Goal: Use online tool/utility: Use online tool/utility

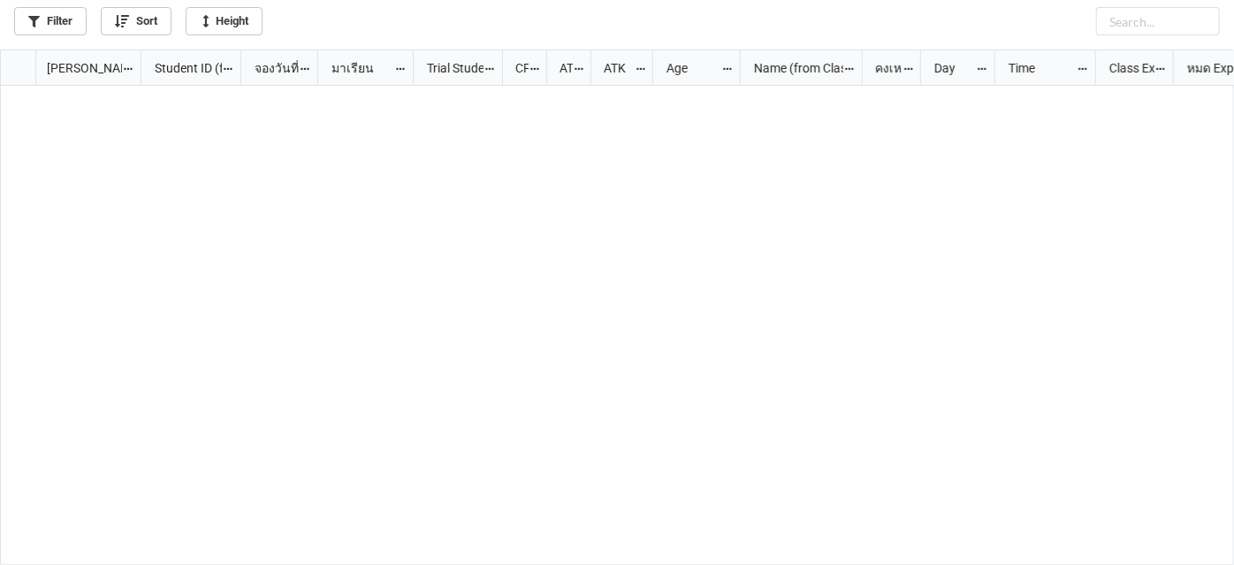
scroll to position [506, 1225]
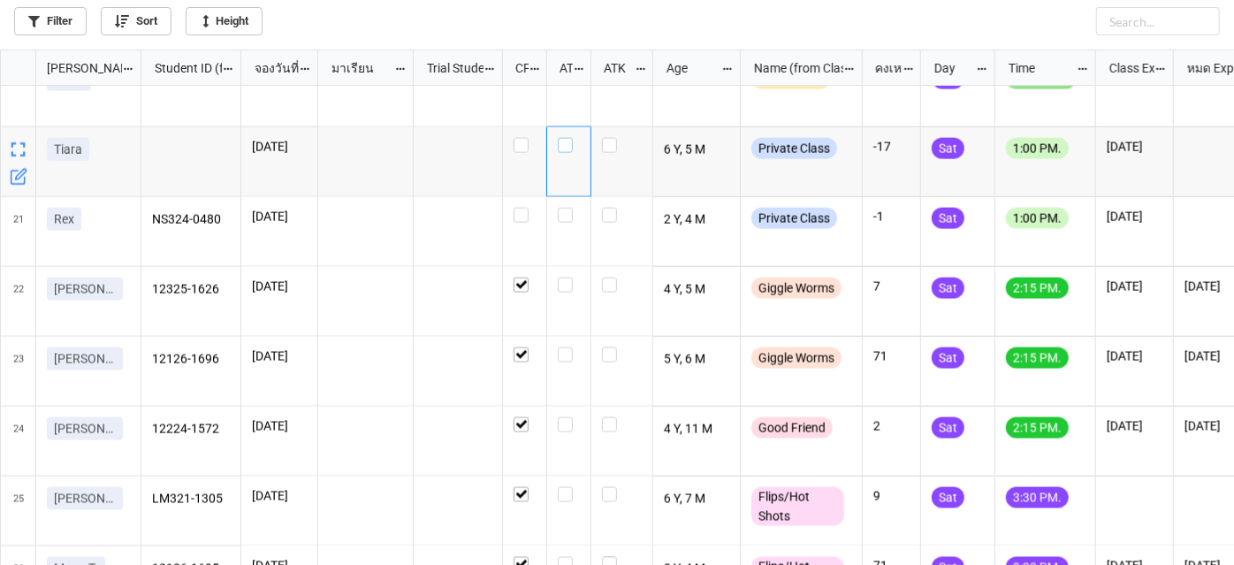
click at [575, 146] on div "grid" at bounding box center [569, 145] width 22 height 15
click at [572, 208] on label "grid" at bounding box center [569, 208] width 22 height 0
checkbox input "true"
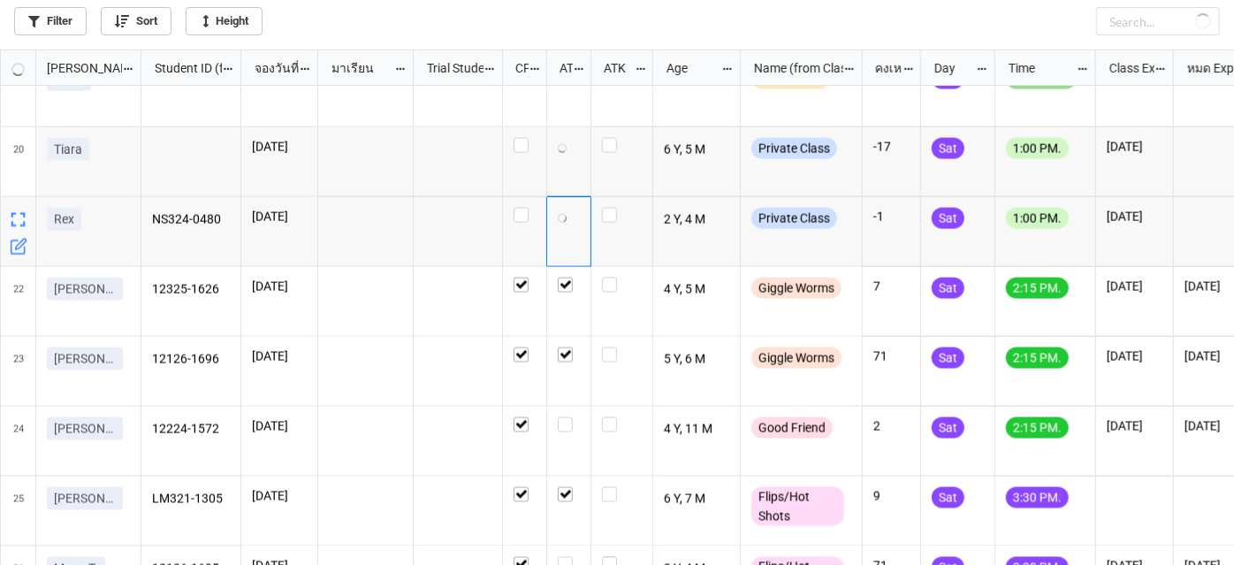
checkbox input "false"
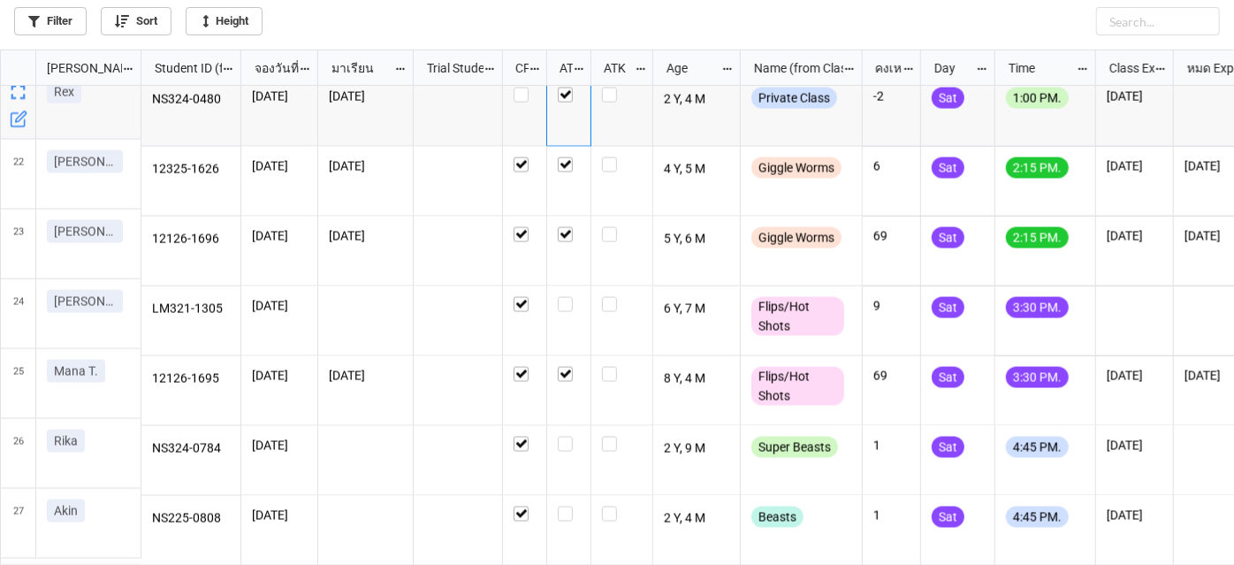
scroll to position [1414, 0]
